Goal: Understand process/instructions: Learn how to perform a task or action

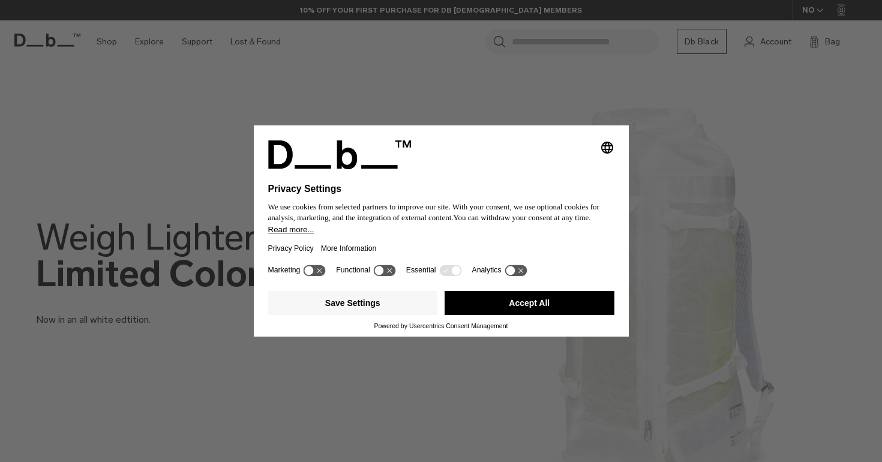
click at [562, 306] on button "Accept All" at bounding box center [530, 303] width 170 height 24
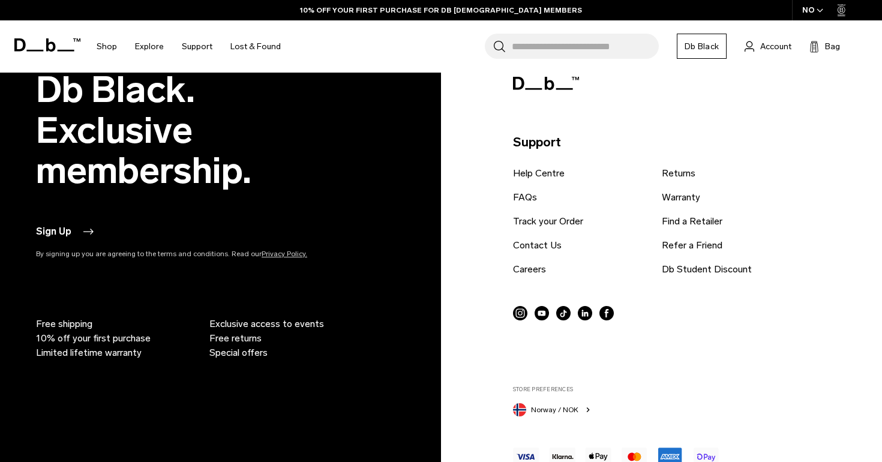
scroll to position [2458, 0]
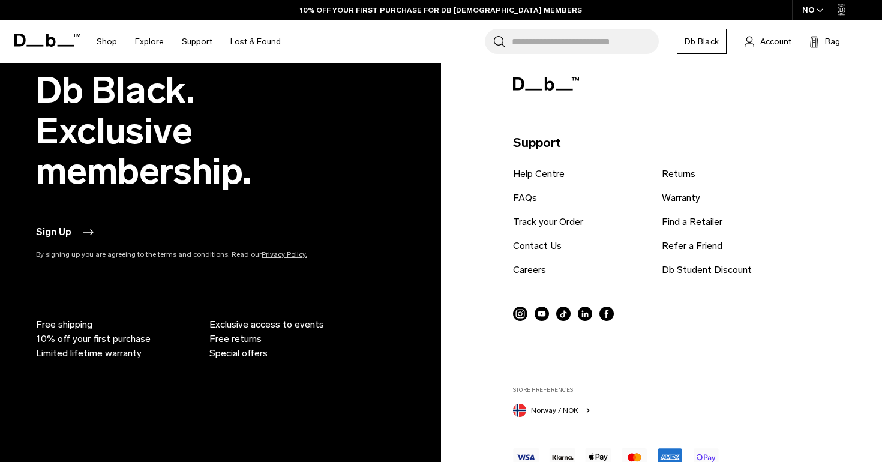
click at [675, 175] on link "Returns" at bounding box center [679, 174] width 34 height 14
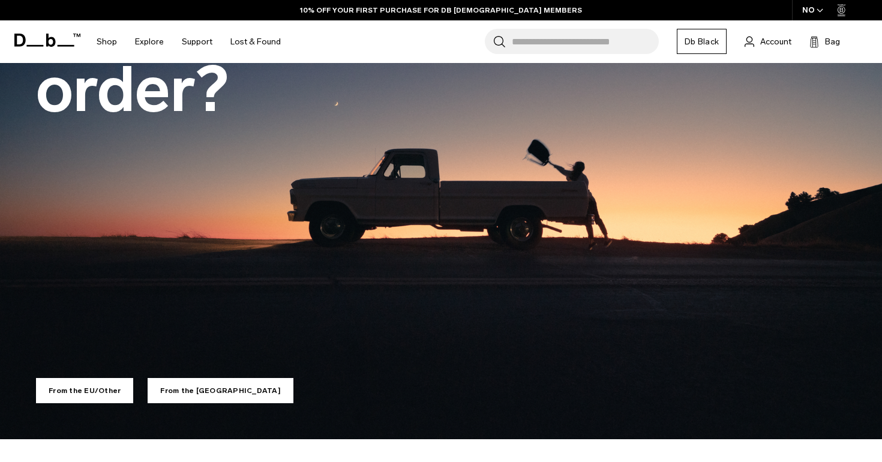
scroll to position [206, 0]
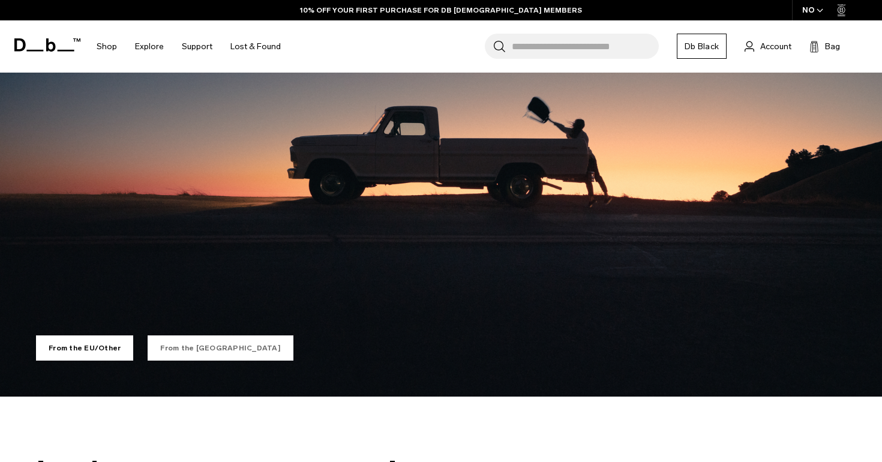
click at [163, 353] on link "From the US" at bounding box center [221, 347] width 146 height 25
